Goal: Information Seeking & Learning: Learn about a topic

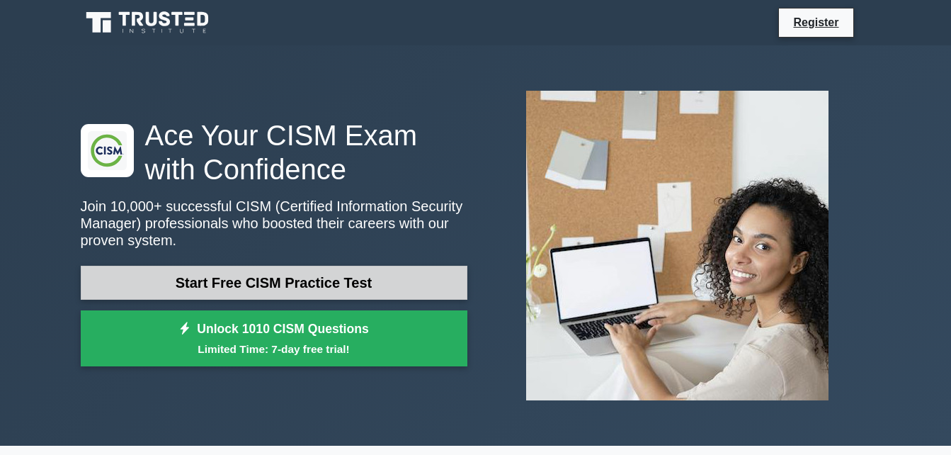
click at [338, 287] on link "Start Free CISM Practice Test" at bounding box center [274, 283] width 387 height 34
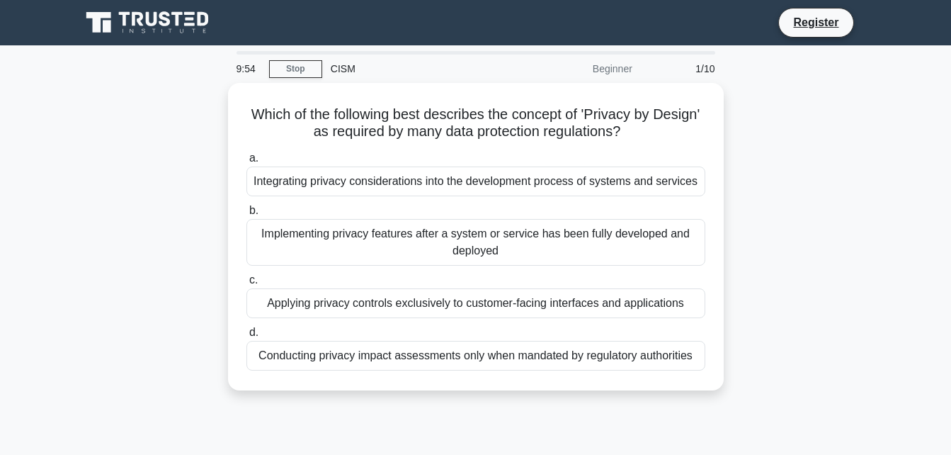
click at [329, 53] on div at bounding box center [476, 53] width 479 height 4
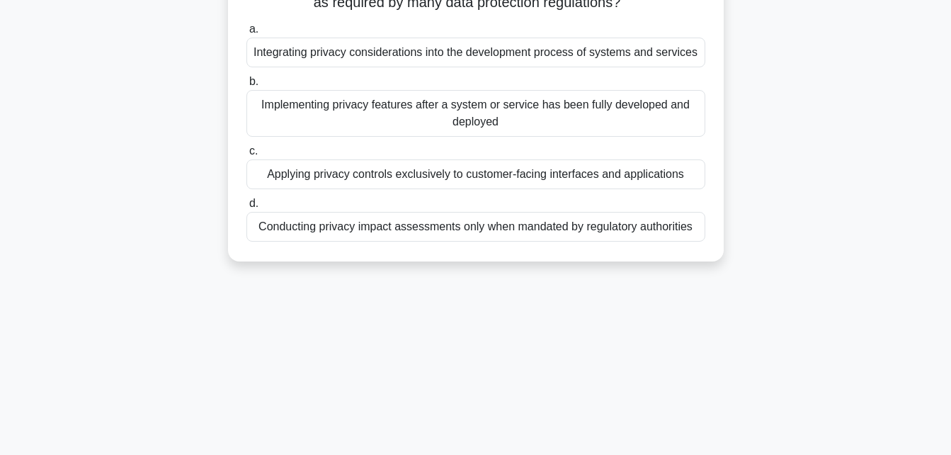
scroll to position [85, 0]
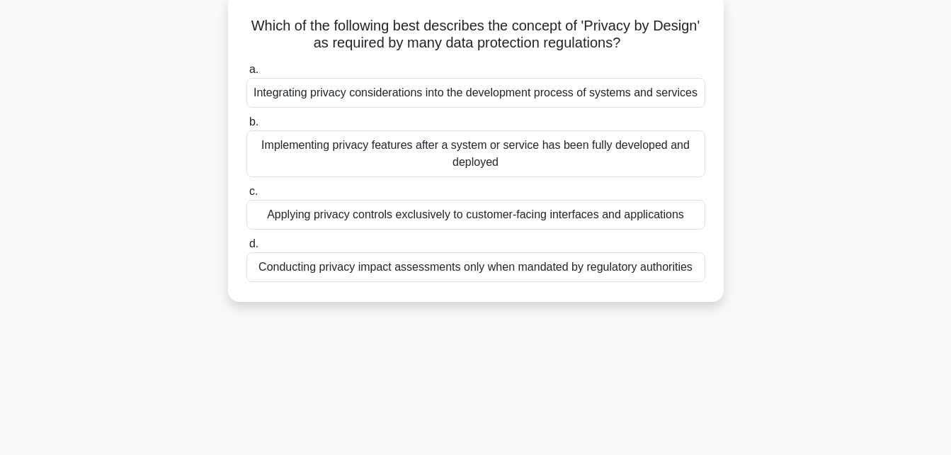
click at [530, 274] on div "Conducting privacy impact assessments only when mandated by regulatory authorit…" at bounding box center [475, 267] width 459 height 30
click at [246, 249] on input "d. Conducting privacy impact assessments only when mandated by regulatory autho…" at bounding box center [246, 243] width 0 height 9
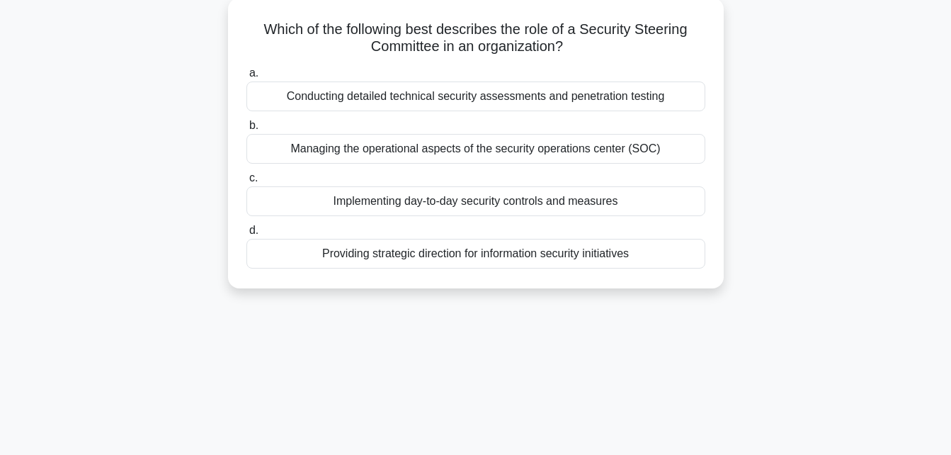
scroll to position [0, 0]
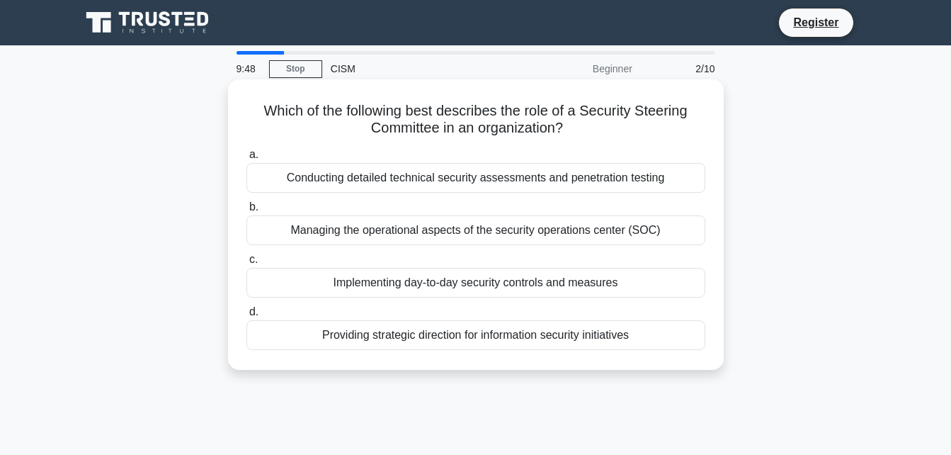
click at [518, 278] on div "Implementing day-to-day security controls and measures" at bounding box center [475, 283] width 459 height 30
click at [246, 264] on input "c. Implementing day-to-day security controls and measures" at bounding box center [246, 259] width 0 height 9
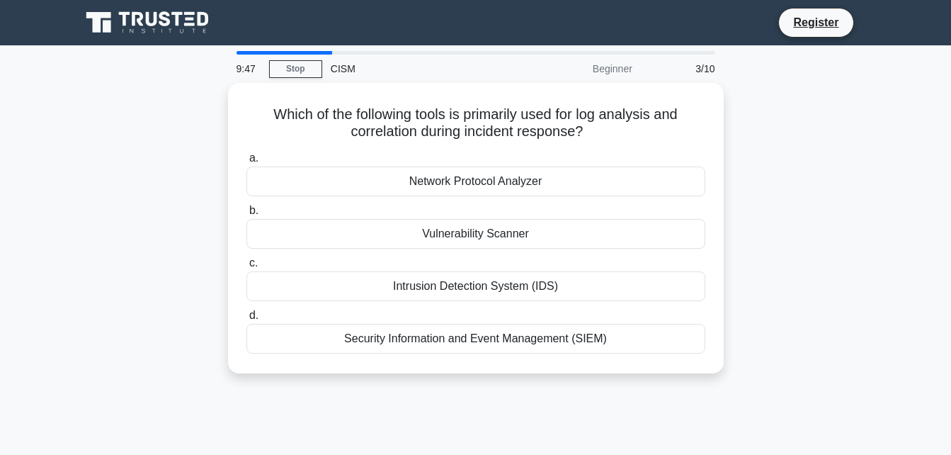
click at [518, 278] on div "Intrusion Detection System (IDS)" at bounding box center [475, 286] width 459 height 30
click at [246, 268] on input "c. Intrusion Detection System (IDS)" at bounding box center [246, 262] width 0 height 9
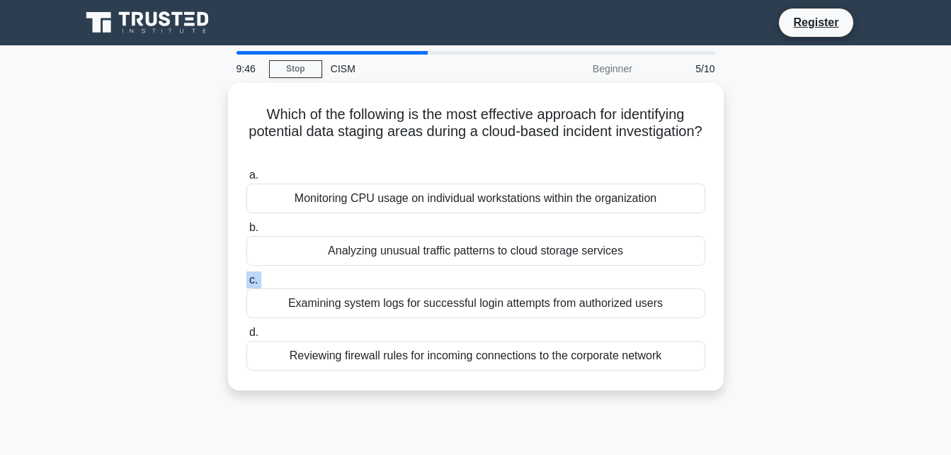
click at [518, 278] on label "c. Examining system logs for successful login attempts from authorized users" at bounding box center [475, 294] width 459 height 47
click at [246, 278] on input "c. Examining system logs for successful login attempts from authorized users" at bounding box center [246, 279] width 0 height 9
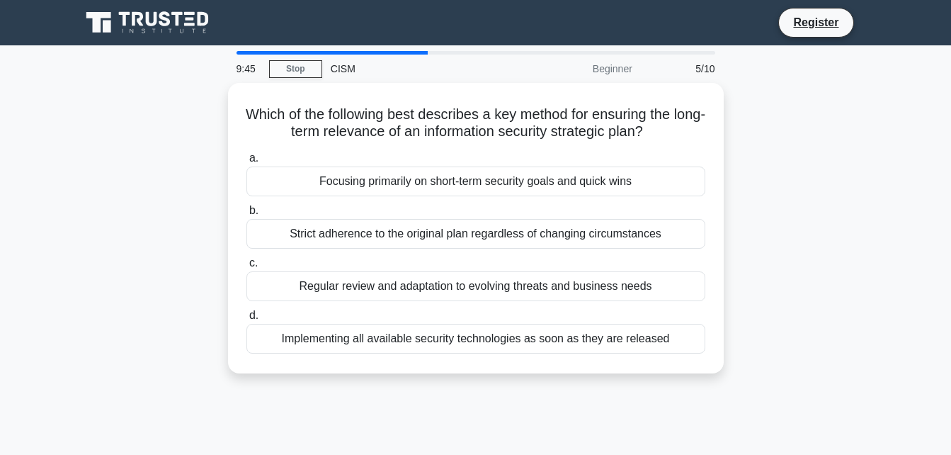
click at [518, 278] on div "Regular review and adaptation to evolving threats and business needs" at bounding box center [475, 286] width 459 height 30
click at [246, 268] on input "c. Regular review and adaptation to evolving threats and business needs" at bounding box center [246, 262] width 0 height 9
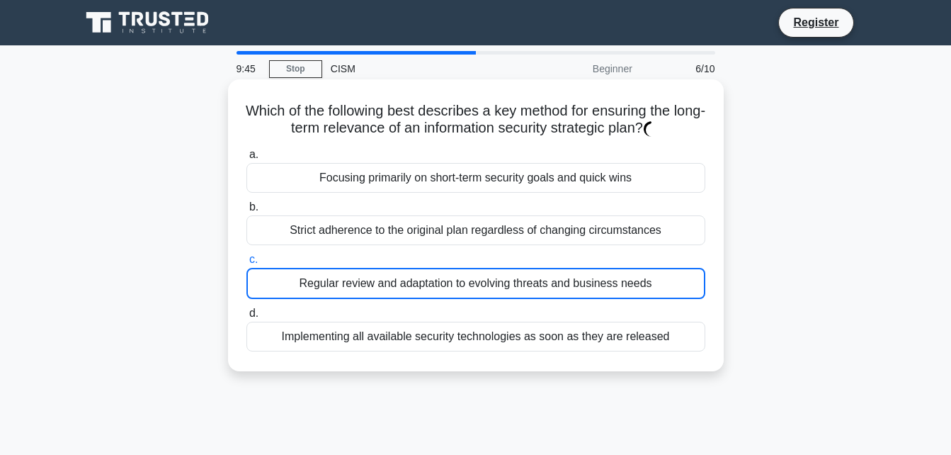
click at [518, 278] on div "Regular review and adaptation to evolving threats and business needs" at bounding box center [475, 283] width 459 height 31
click at [246, 264] on input "c. Regular review and adaptation to evolving threats and business needs" at bounding box center [246, 259] width 0 height 9
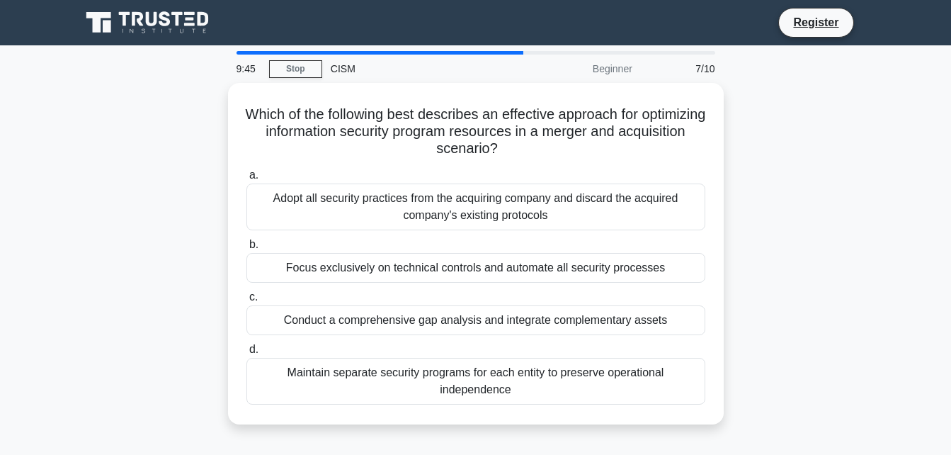
click at [518, 278] on div "Focus exclusively on technical controls and automate all security processes" at bounding box center [475, 268] width 459 height 30
click at [246, 249] on input "b. Focus exclusively on technical controls and automate all security processes" at bounding box center [246, 244] width 0 height 9
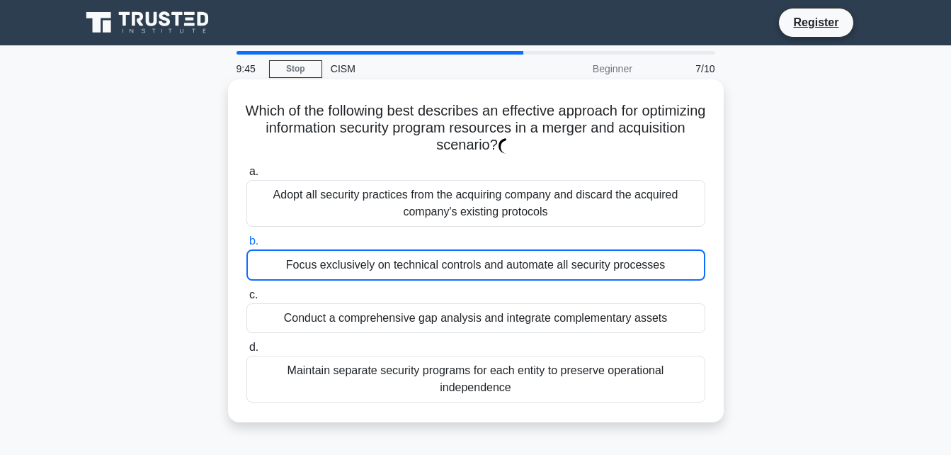
click at [518, 278] on div "Focus exclusively on technical controls and automate all security processes" at bounding box center [475, 264] width 459 height 31
click at [246, 246] on input "b. Focus exclusively on technical controls and automate all security processes" at bounding box center [246, 241] width 0 height 9
click at [518, 278] on div "Focus exclusively on technical controls and automate all security processes" at bounding box center [475, 264] width 459 height 31
click at [246, 246] on input "b. Focus exclusively on technical controls and automate all security processes" at bounding box center [246, 241] width 0 height 9
click at [518, 278] on div "Focus exclusively on technical controls and automate all security processes" at bounding box center [475, 264] width 459 height 31
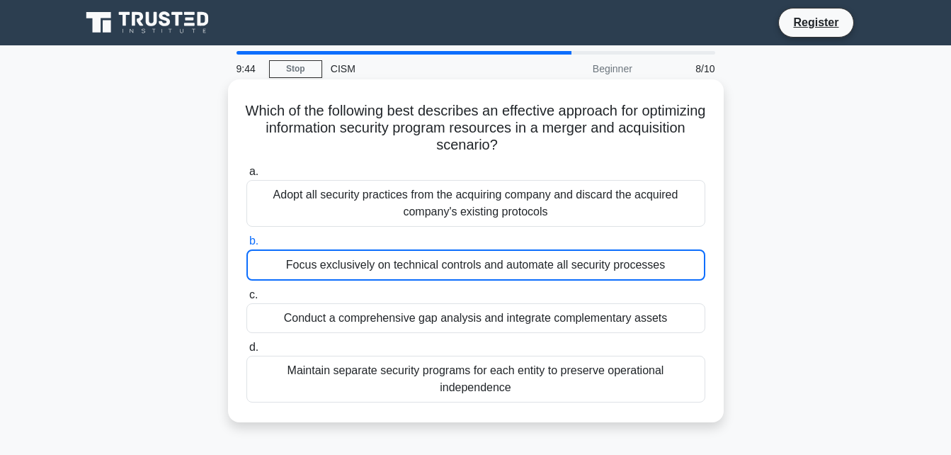
click at [246, 246] on input "b. Focus exclusively on technical controls and automate all security processes" at bounding box center [246, 241] width 0 height 9
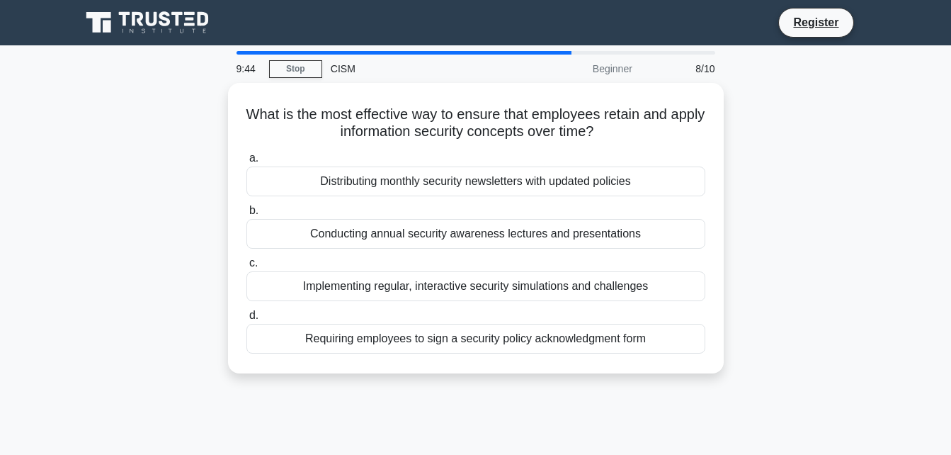
click at [518, 278] on div "Implementing regular, interactive security simulations and challenges" at bounding box center [475, 286] width 459 height 30
click at [246, 268] on input "c. Implementing regular, interactive security simulations and challenges" at bounding box center [246, 262] width 0 height 9
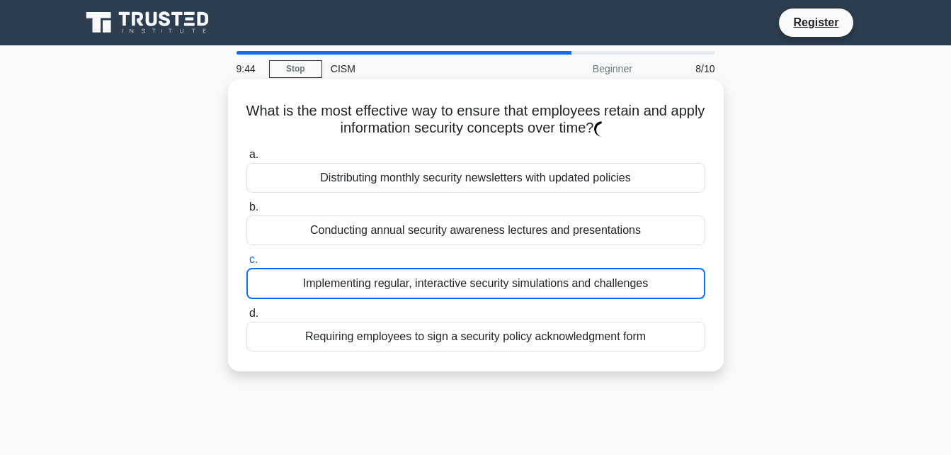
click at [518, 278] on div "Implementing regular, interactive security simulations and challenges" at bounding box center [475, 283] width 459 height 31
click at [246, 264] on input "c. Implementing regular, interactive security simulations and challenges" at bounding box center [246, 259] width 0 height 9
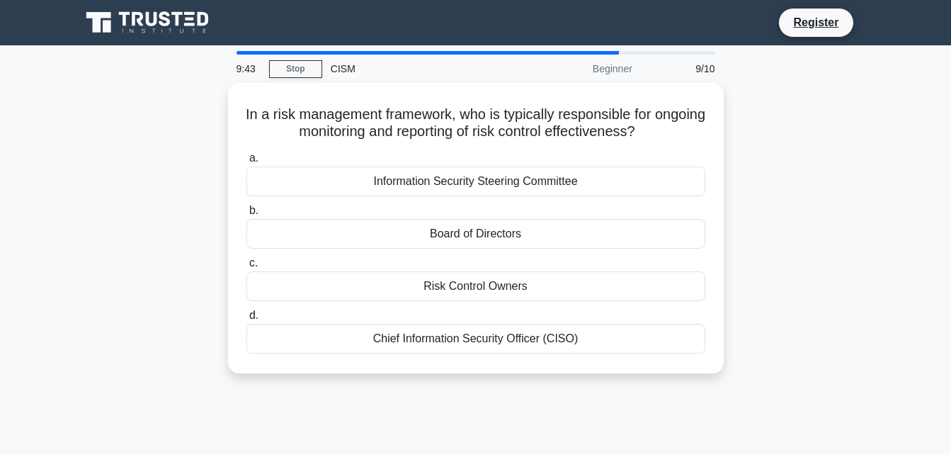
click at [518, 278] on div "Risk Control Owners" at bounding box center [475, 286] width 459 height 30
click at [246, 268] on input "c. Risk Control Owners" at bounding box center [246, 262] width 0 height 9
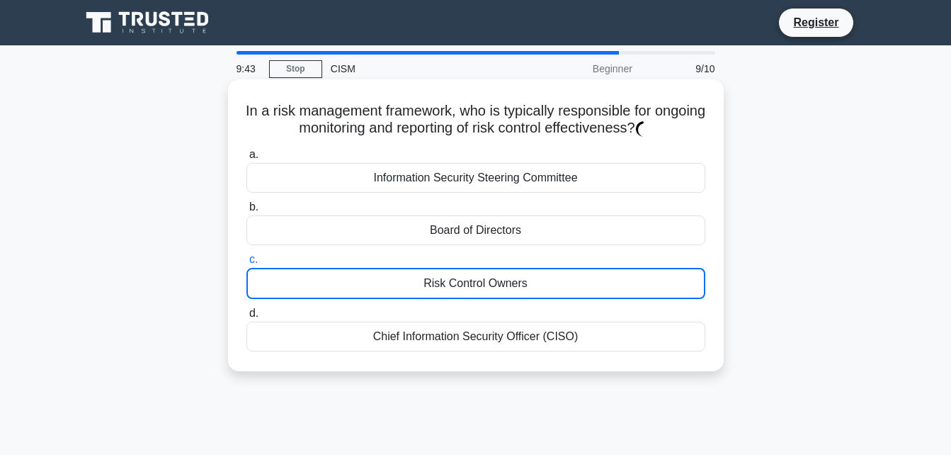
click at [518, 278] on div "Risk Control Owners" at bounding box center [475, 283] width 459 height 31
click at [246, 264] on input "c. Risk Control Owners" at bounding box center [246, 259] width 0 height 9
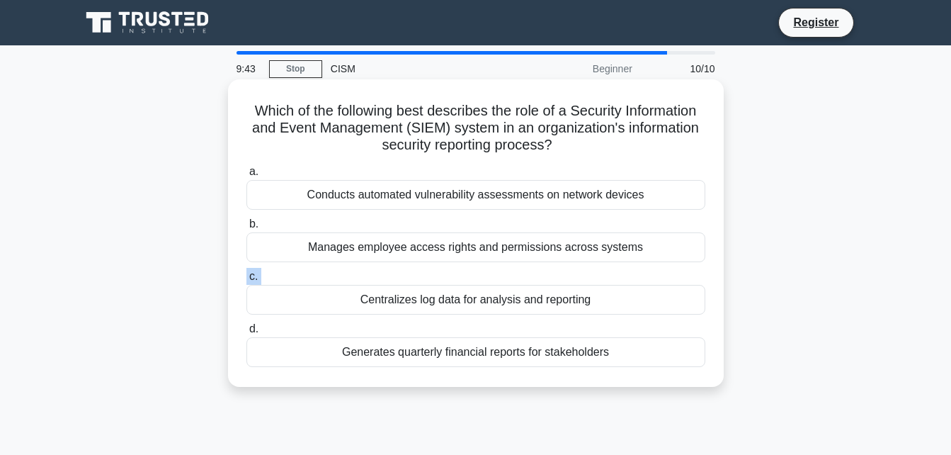
click at [518, 278] on label "c. Centralizes log data for analysis and reporting" at bounding box center [475, 291] width 459 height 47
click at [246, 278] on input "c. Centralizes log data for analysis and reporting" at bounding box center [246, 276] width 0 height 9
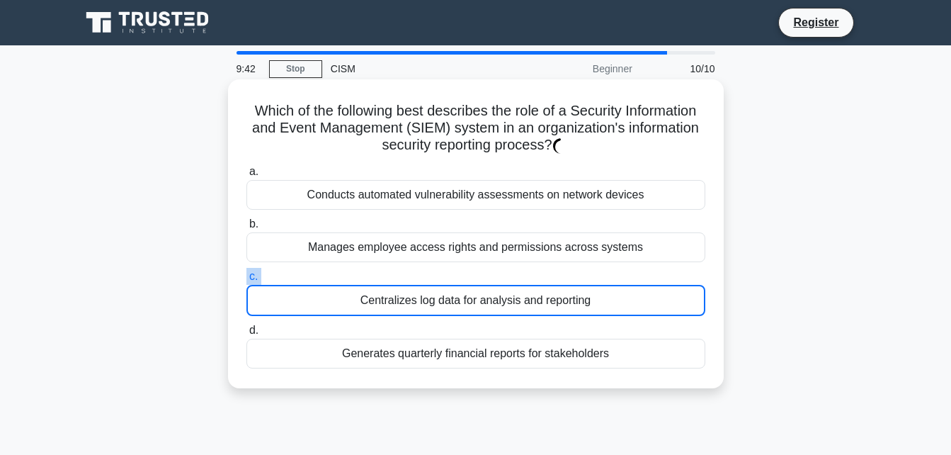
click at [518, 278] on label "c. Centralizes log data for analysis and reporting" at bounding box center [475, 292] width 459 height 48
click at [246, 278] on input "c. Centralizes log data for analysis and reporting" at bounding box center [246, 276] width 0 height 9
click at [518, 278] on label "c. Centralizes log data for analysis and reporting" at bounding box center [475, 292] width 459 height 48
click at [246, 278] on input "c. Centralizes log data for analysis and reporting" at bounding box center [246, 276] width 0 height 9
